Goal: Task Accomplishment & Management: Complete application form

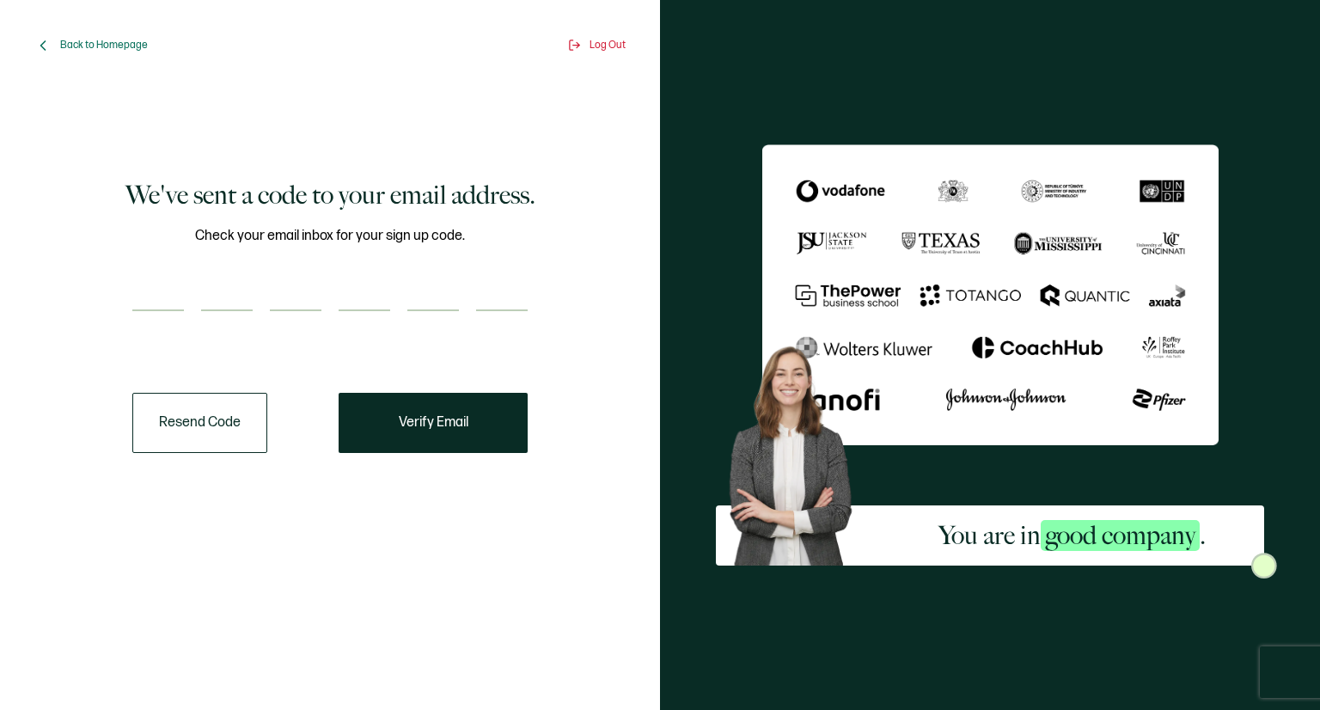
click at [144, 299] on input "number" at bounding box center [158, 294] width 52 height 34
type input "6"
type input "3"
type input "6"
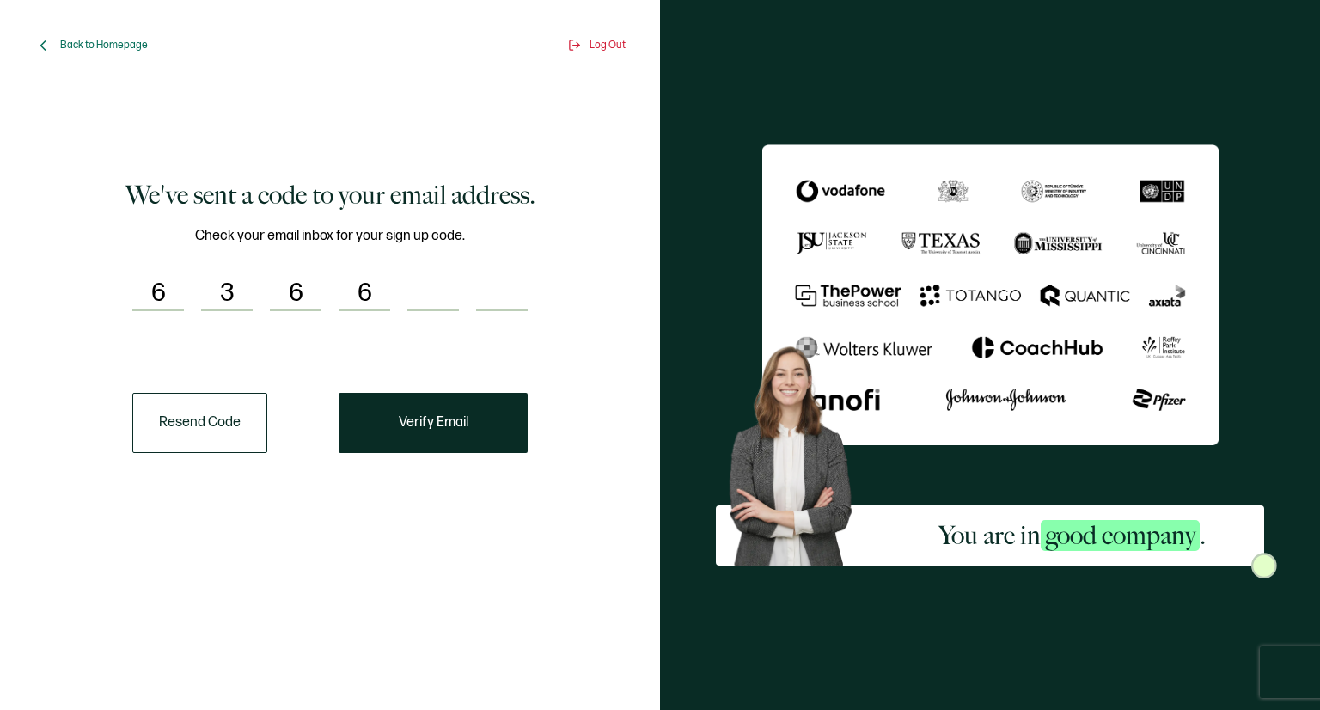
type input "8"
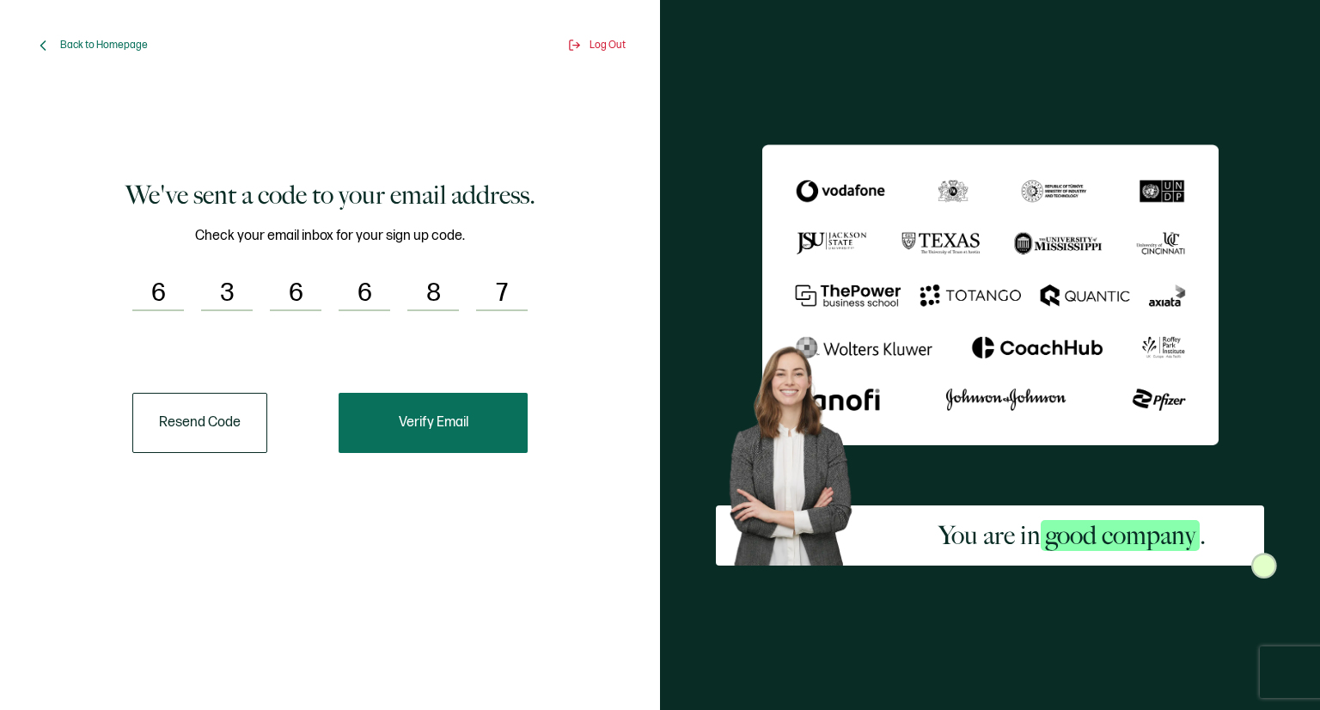
type input "7"
click at [438, 446] on button "Verify Email" at bounding box center [433, 423] width 189 height 60
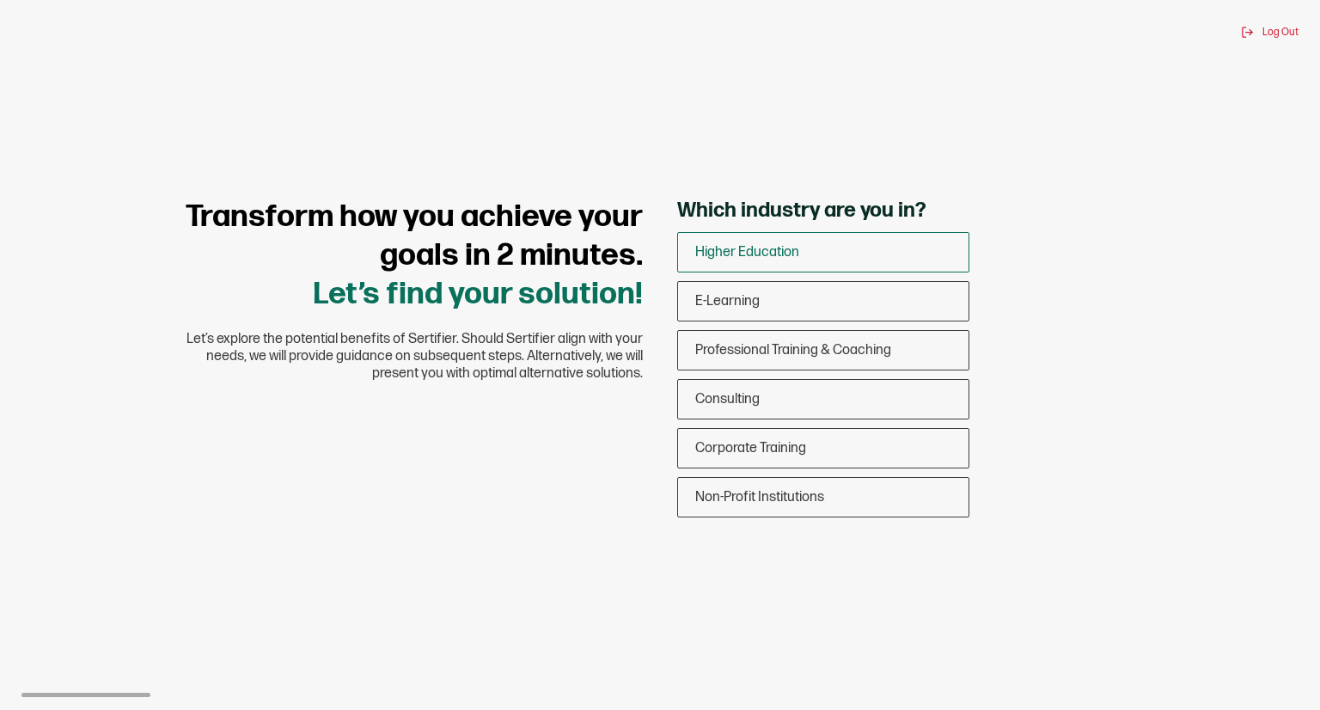
click at [765, 254] on span "Higher Education" at bounding box center [747, 252] width 104 height 16
click at [0, 0] on input "Higher Education" at bounding box center [0, 0] width 0 height 0
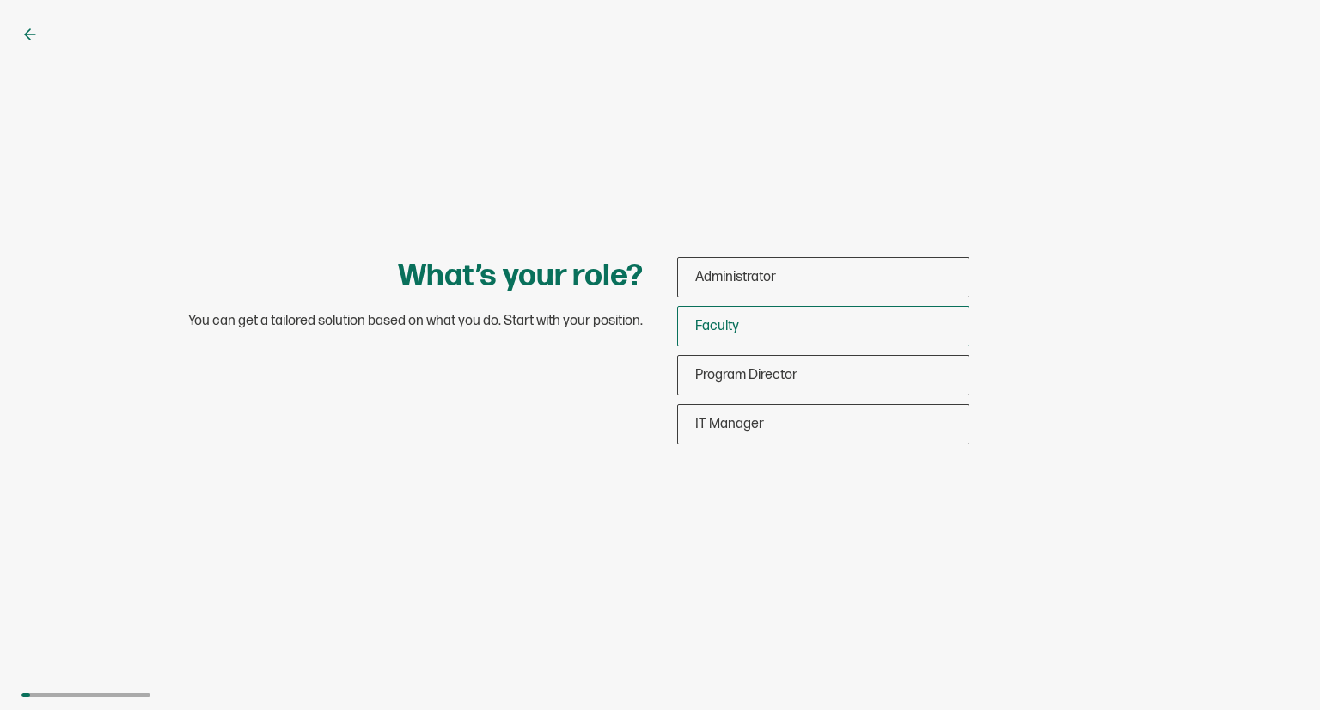
click at [735, 327] on span "Faculty" at bounding box center [717, 326] width 44 height 16
click at [0, 0] on input "Faculty" at bounding box center [0, 0] width 0 height 0
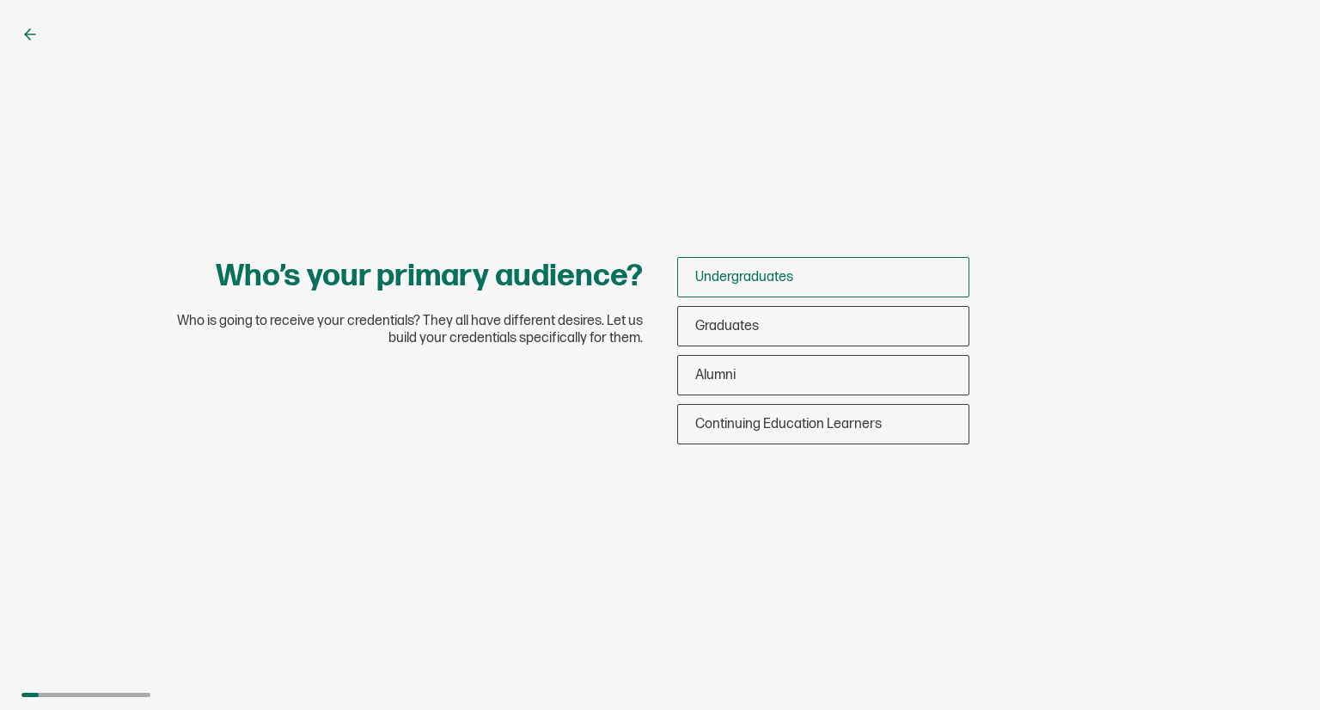
click at [746, 275] on span "Undergraduates" at bounding box center [744, 277] width 98 height 16
click at [0, 0] on input "Undergraduates" at bounding box center [0, 0] width 0 height 0
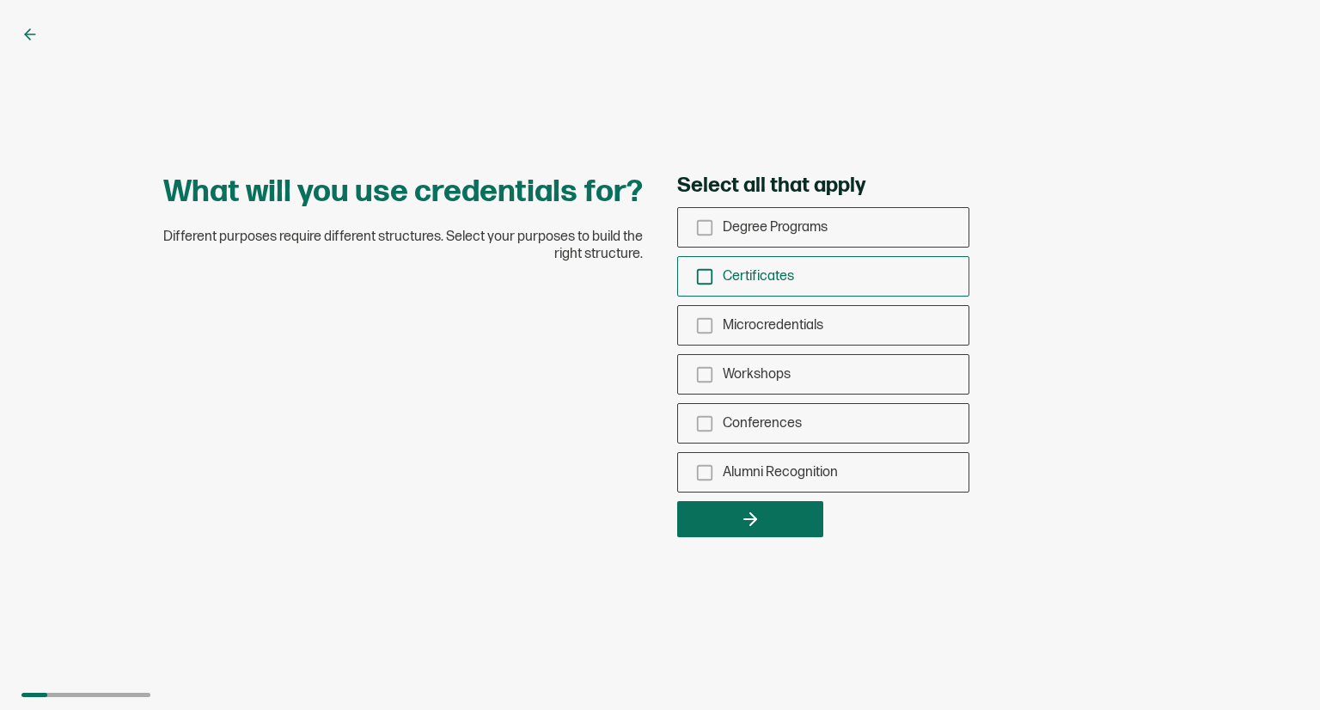
click at [769, 274] on span "Certificates" at bounding box center [758, 276] width 71 height 16
click at [0, 0] on input "Certificates" at bounding box center [0, 0] width 0 height 0
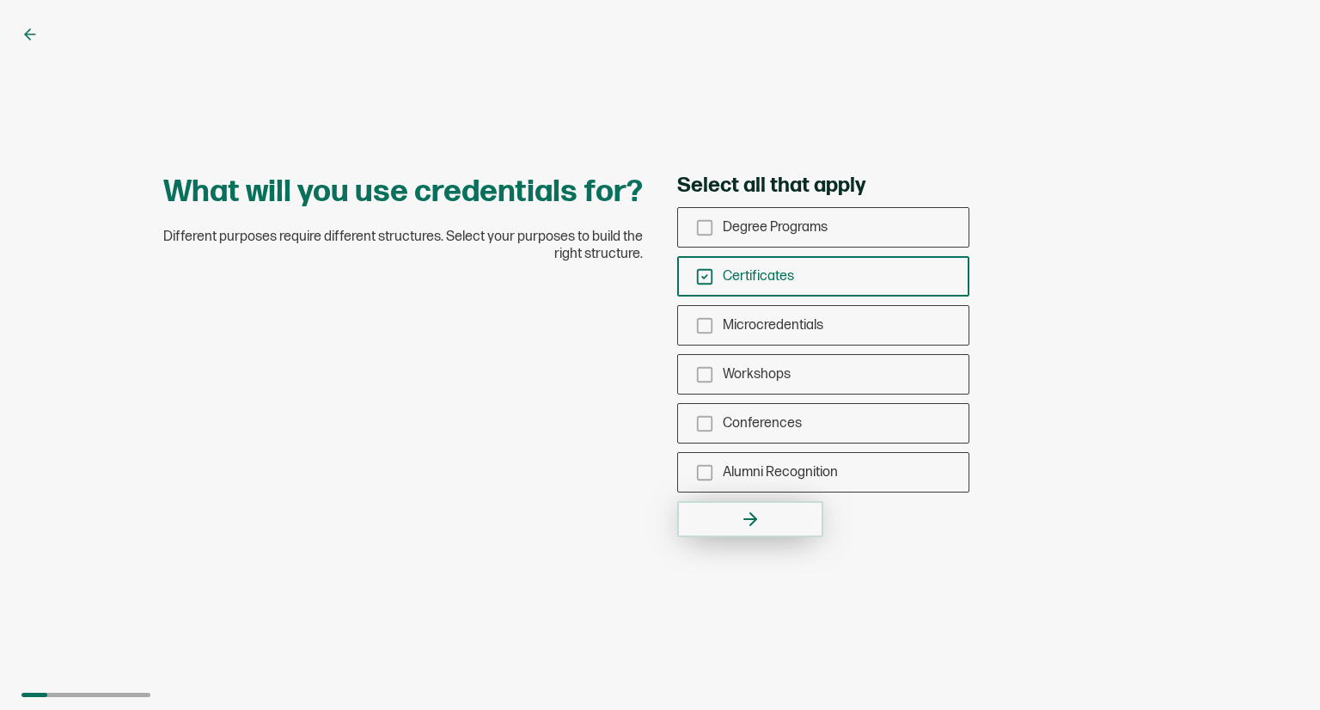
click at [751, 516] on icon "button" at bounding box center [750, 519] width 21 height 21
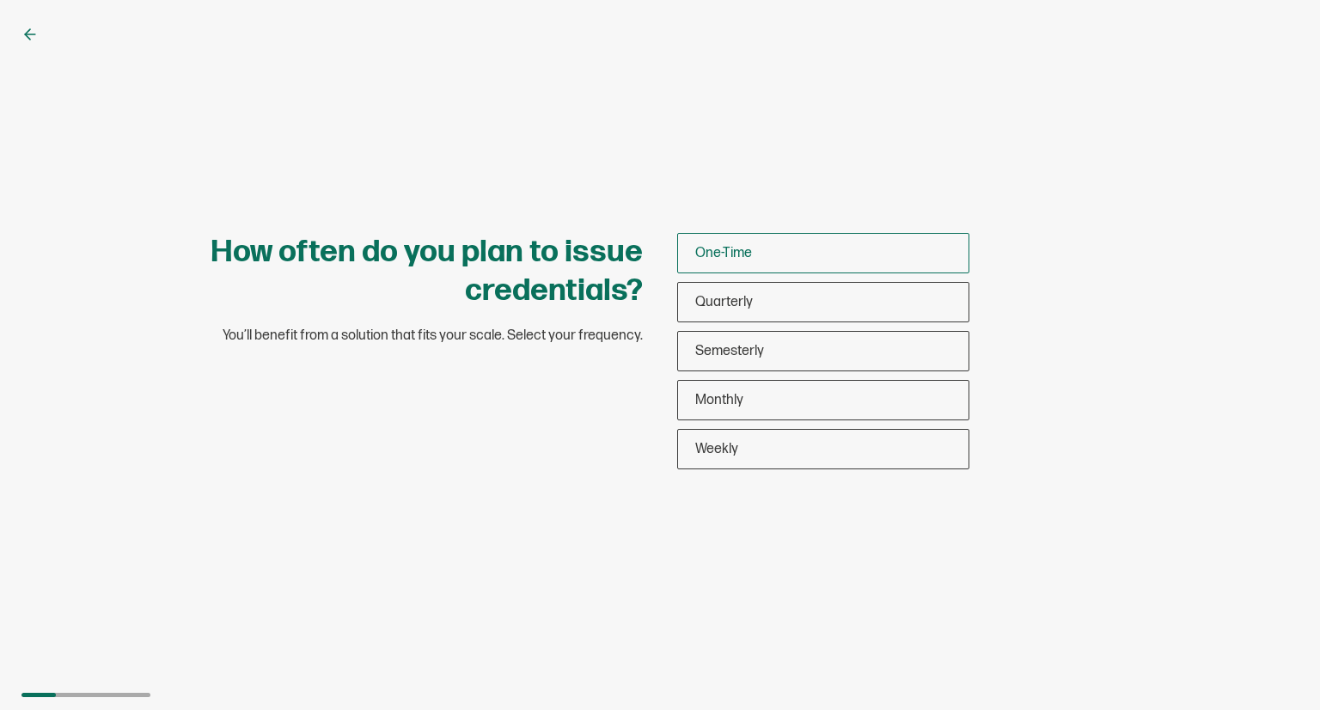
click at [722, 261] on div "One-Time" at bounding box center [823, 253] width 291 height 40
click at [0, 0] on input "One-Time" at bounding box center [0, 0] width 0 height 0
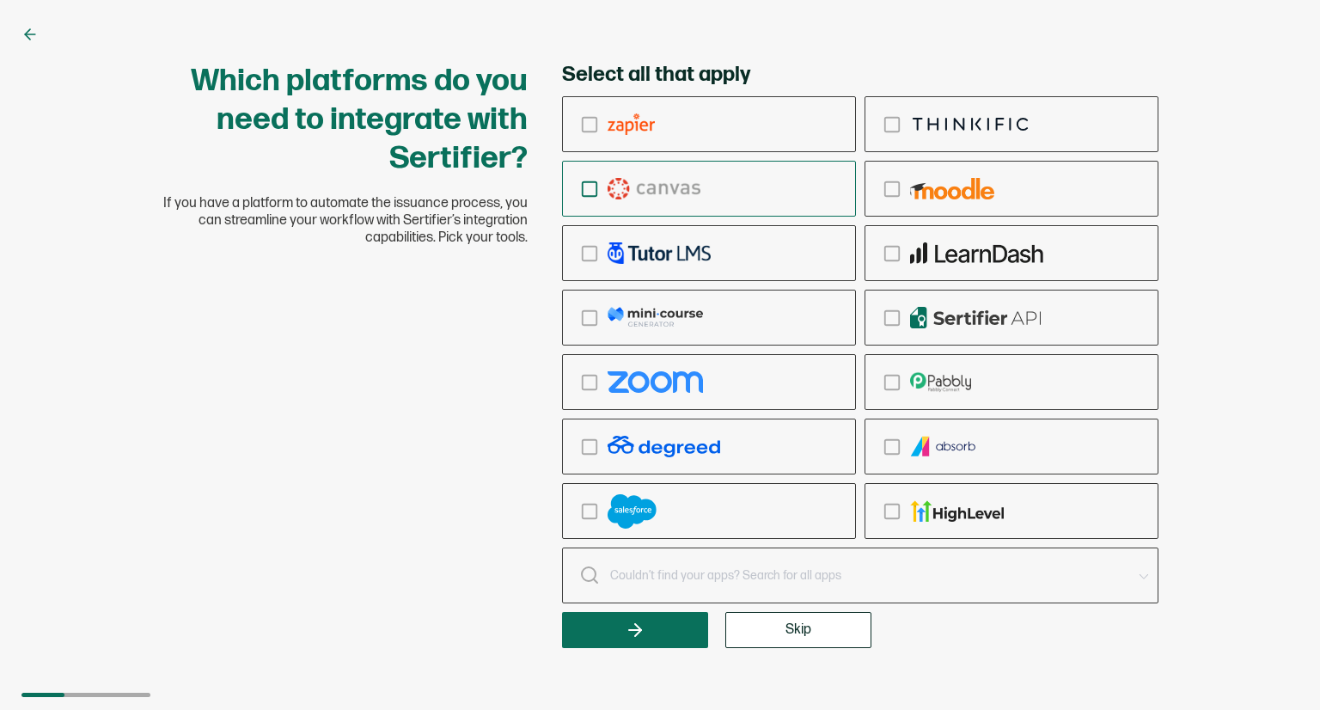
click at [641, 189] on img "checkbox-group" at bounding box center [654, 188] width 93 height 21
click at [0, 0] on input "checkbox-group" at bounding box center [0, 0] width 0 height 0
click at [641, 189] on img "checkbox-group" at bounding box center [654, 188] width 93 height 21
click at [0, 0] on input "checkbox-group" at bounding box center [0, 0] width 0 height 0
click at [802, 637] on span "Skip" at bounding box center [799, 630] width 26 height 14
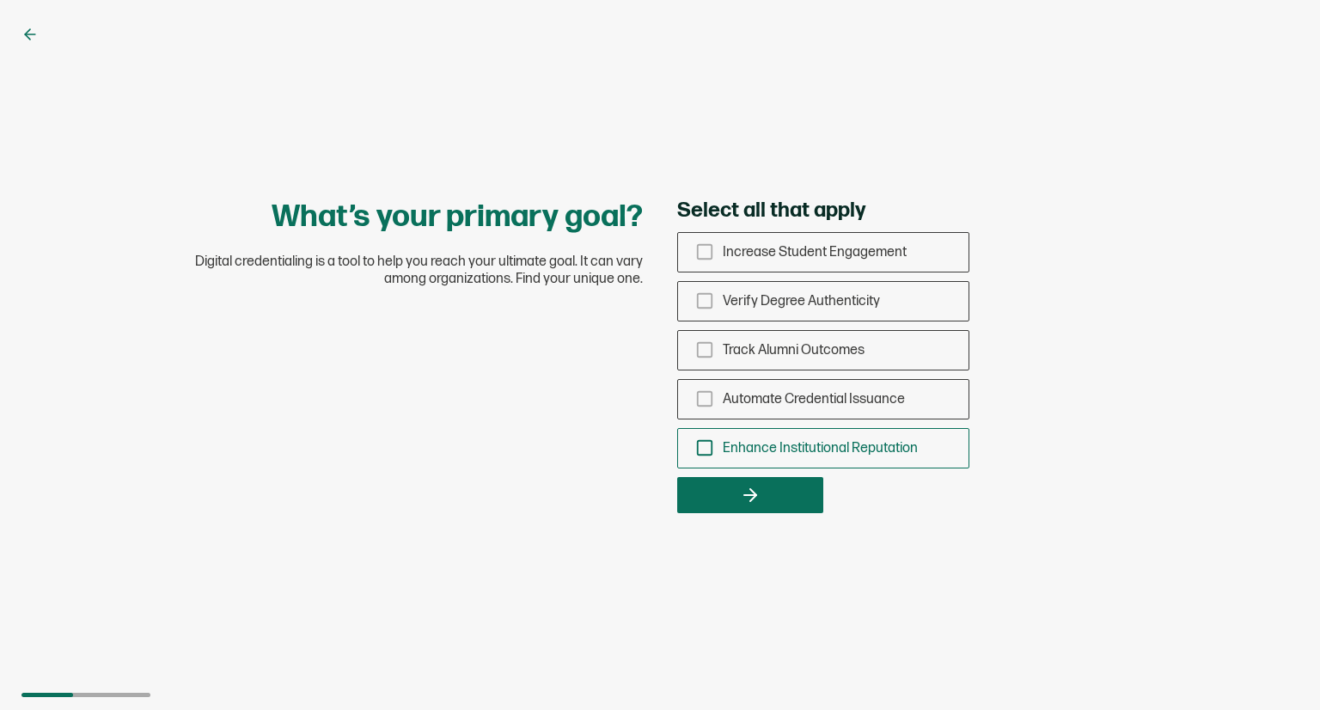
click at [754, 450] on span "Enhance Institutional Reputation" at bounding box center [820, 448] width 195 height 16
click at [0, 0] on input "Enhance Institutional Reputation" at bounding box center [0, 0] width 0 height 0
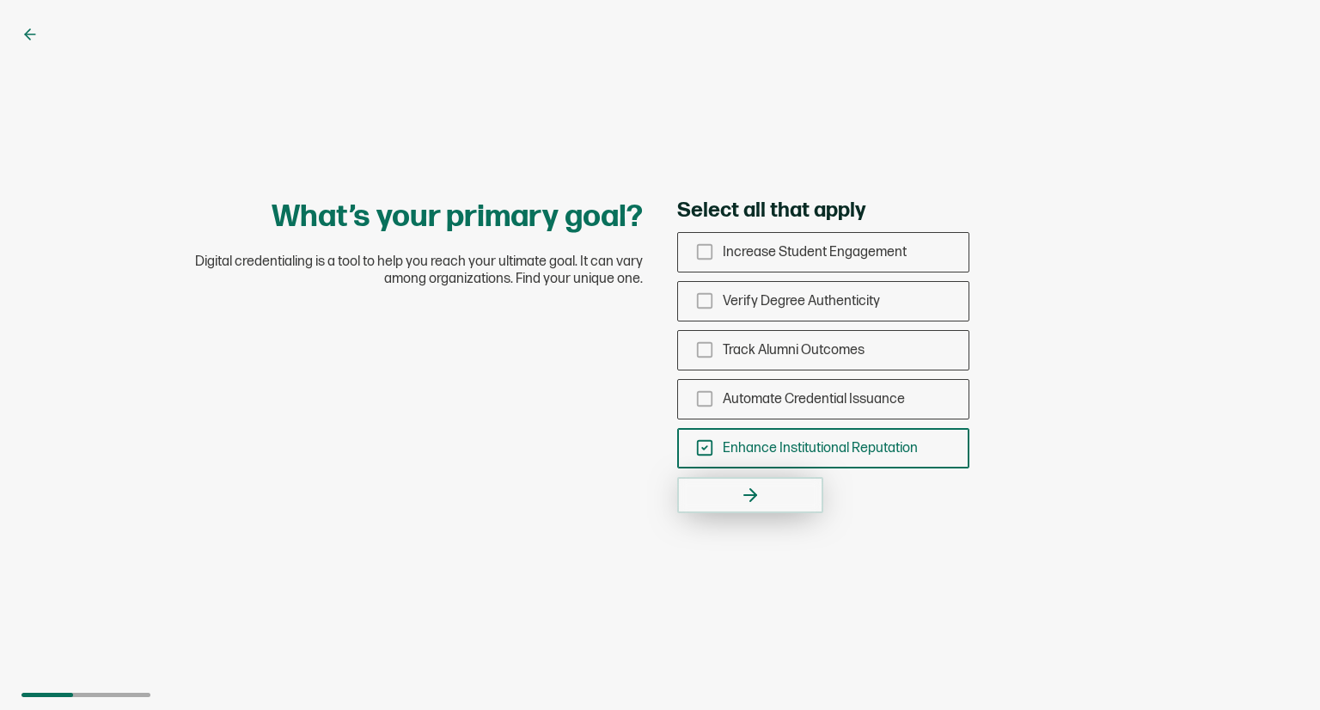
click at [761, 500] on button "button" at bounding box center [750, 495] width 146 height 36
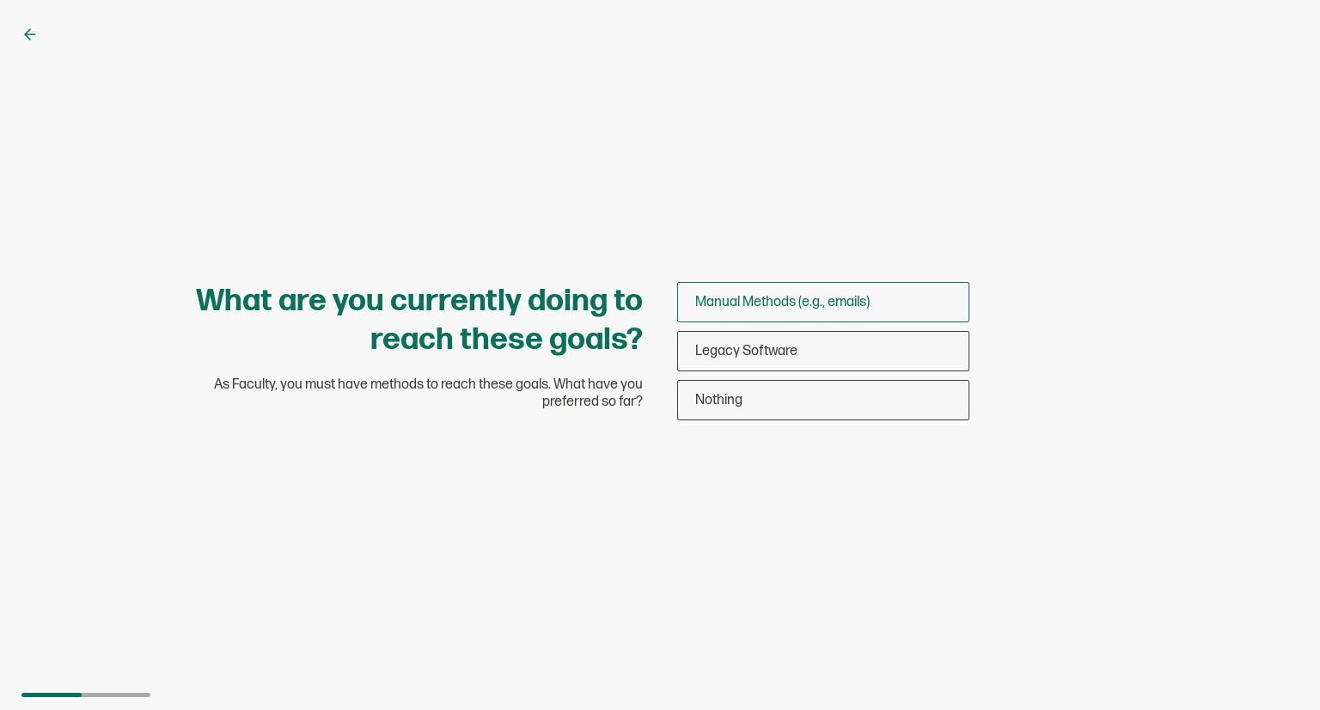
click at [769, 303] on span "Manual Methods (e.g., emails)" at bounding box center [782, 302] width 174 height 16
click at [0, 0] on input "Manual Methods (e.g., emails)" at bounding box center [0, 0] width 0 height 0
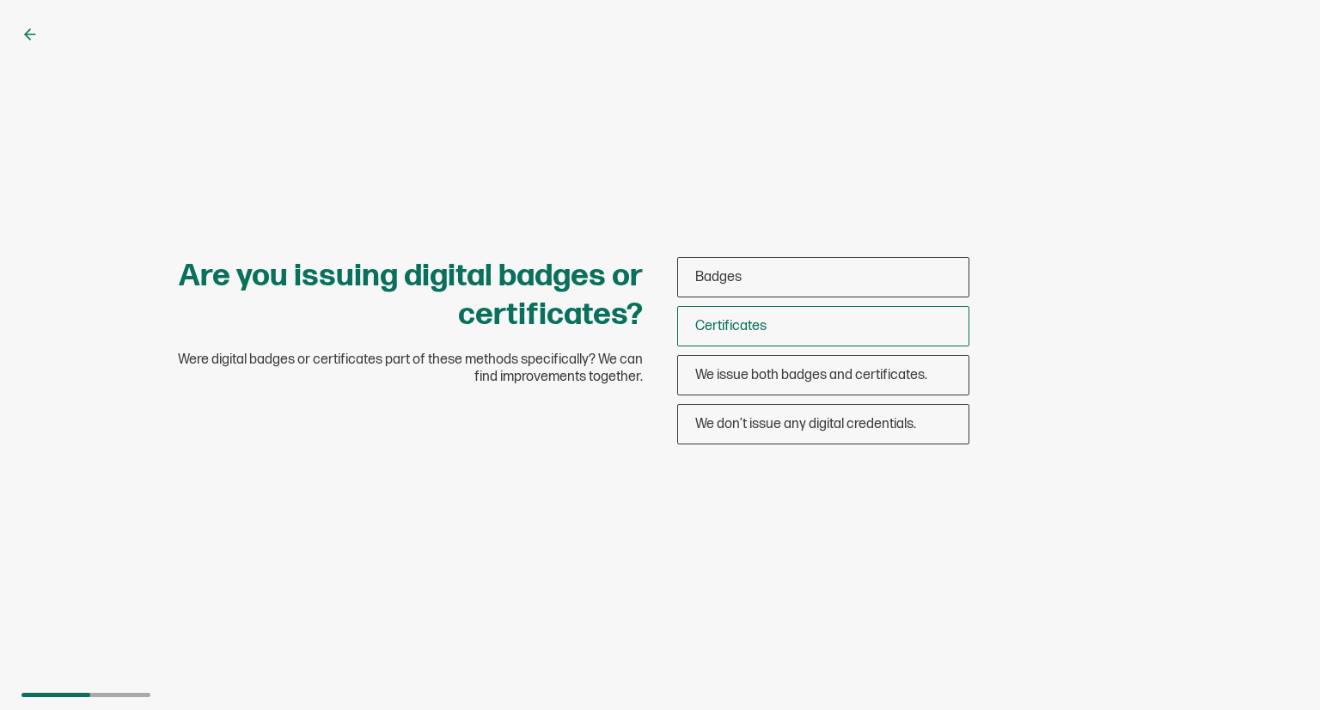
click at [746, 325] on span "Certificates" at bounding box center [730, 326] width 71 height 16
click at [0, 0] on input "Certificates" at bounding box center [0, 0] width 0 height 0
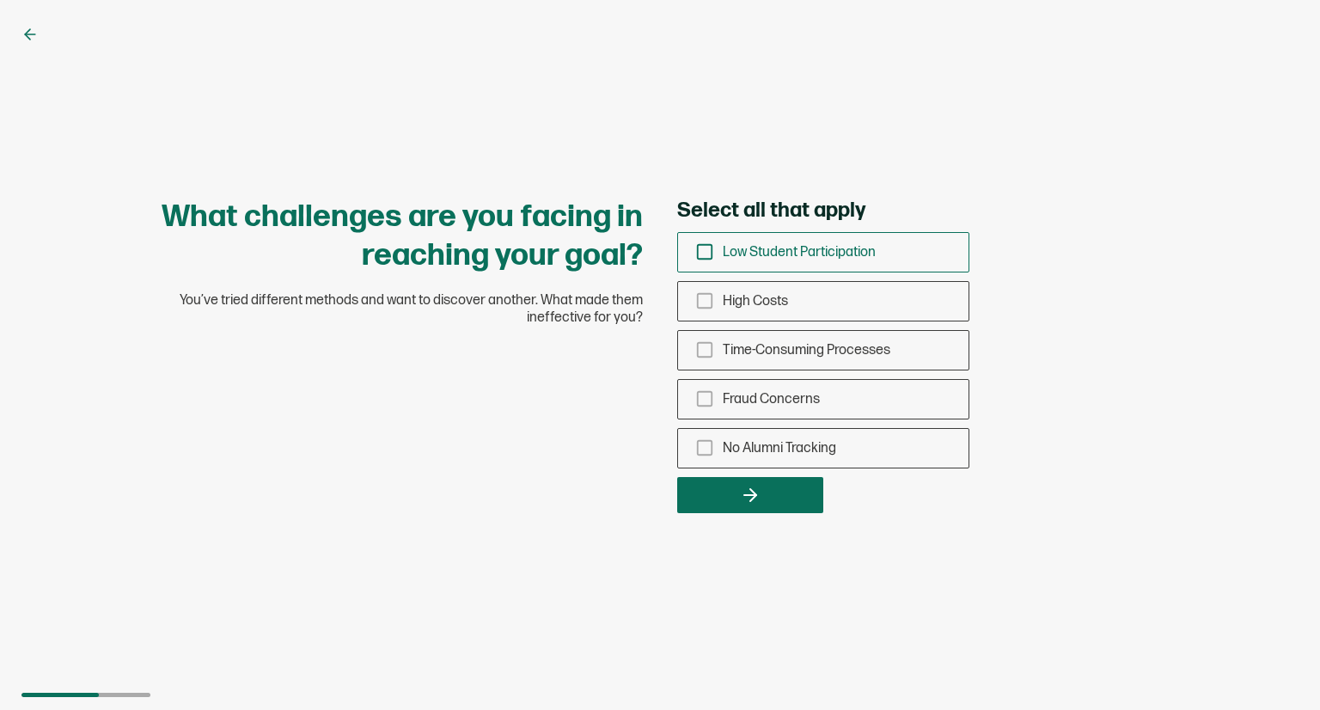
click at [771, 254] on span "Low Student Participation" at bounding box center [799, 252] width 153 height 16
click at [0, 0] on input "Low Student Participation" at bounding box center [0, 0] width 0 height 0
click at [760, 492] on icon "button" at bounding box center [750, 495] width 21 height 21
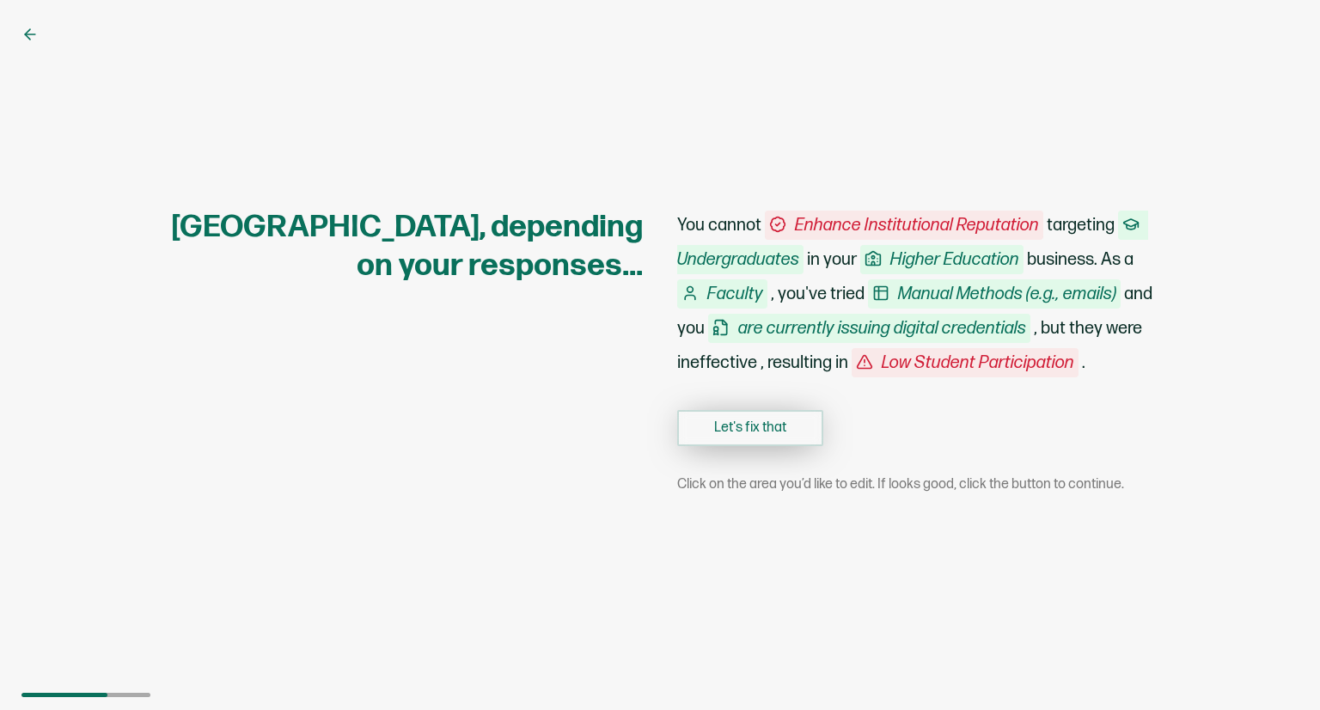
click at [783, 431] on button "Let's fix that" at bounding box center [750, 428] width 146 height 36
